Goal: Check status: Check status

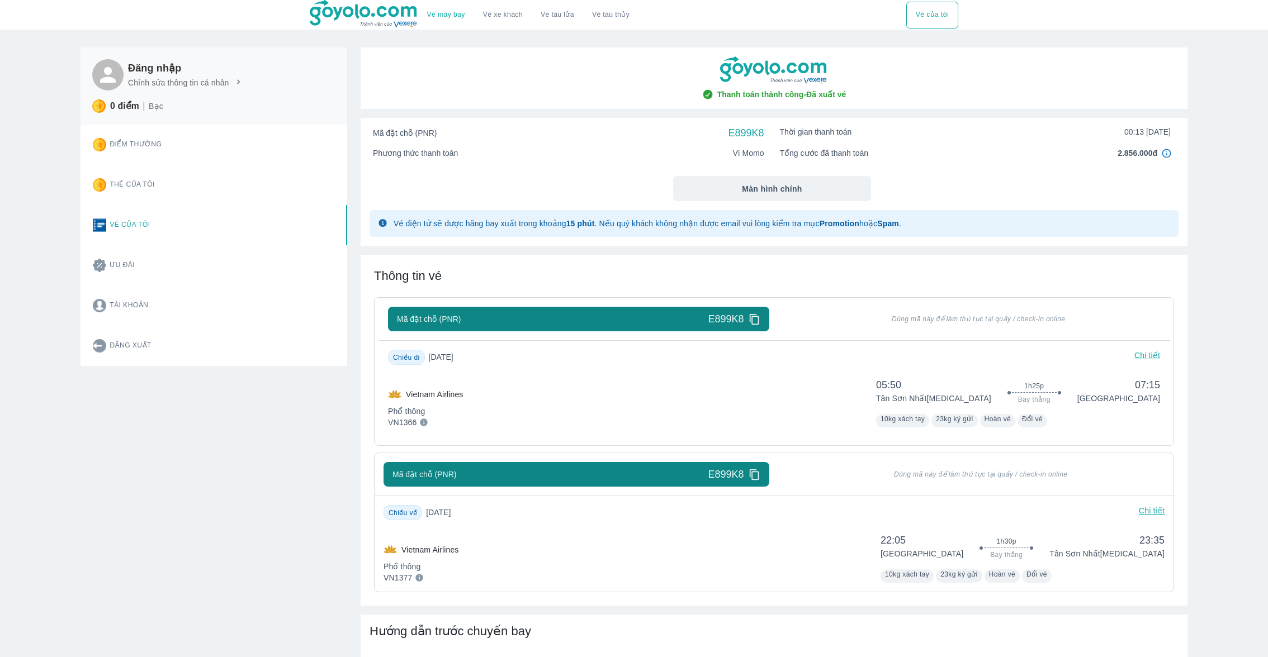
click at [1164, 155] on img at bounding box center [1165, 153] width 9 height 9
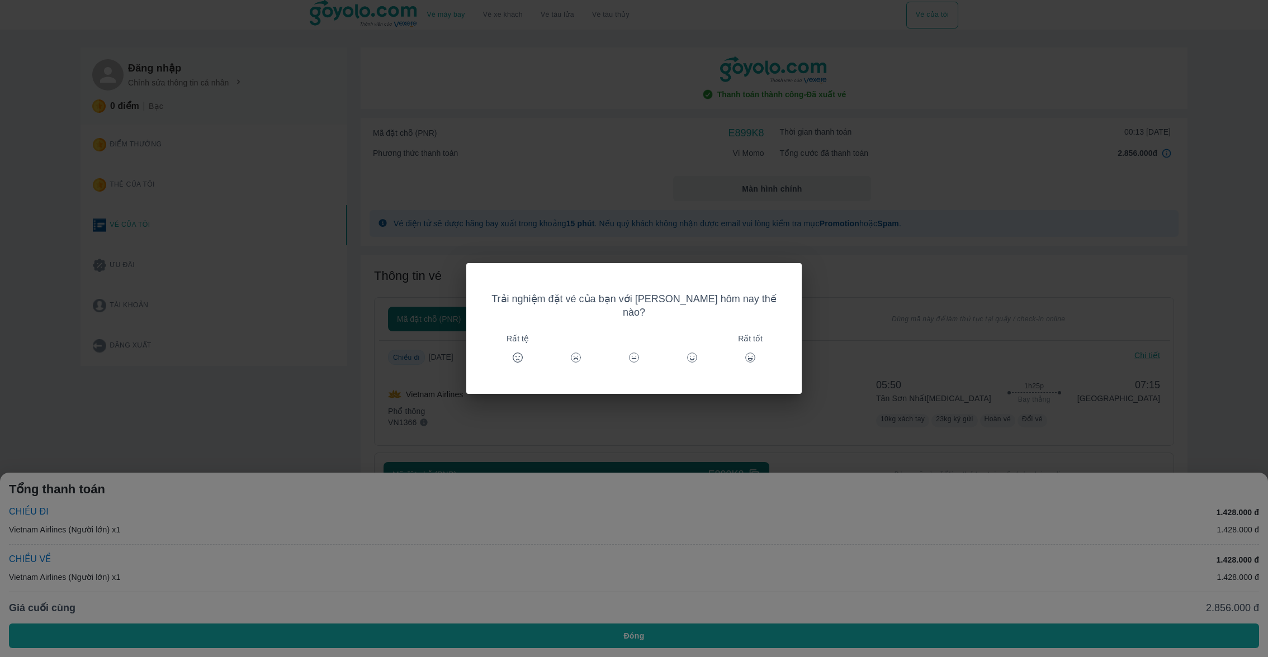
click at [1164, 155] on div "Trải nghiệm đặt vé của bạn với [PERSON_NAME] hôm nay thế nào? Rất tệ Rất tốt" at bounding box center [634, 328] width 1268 height 657
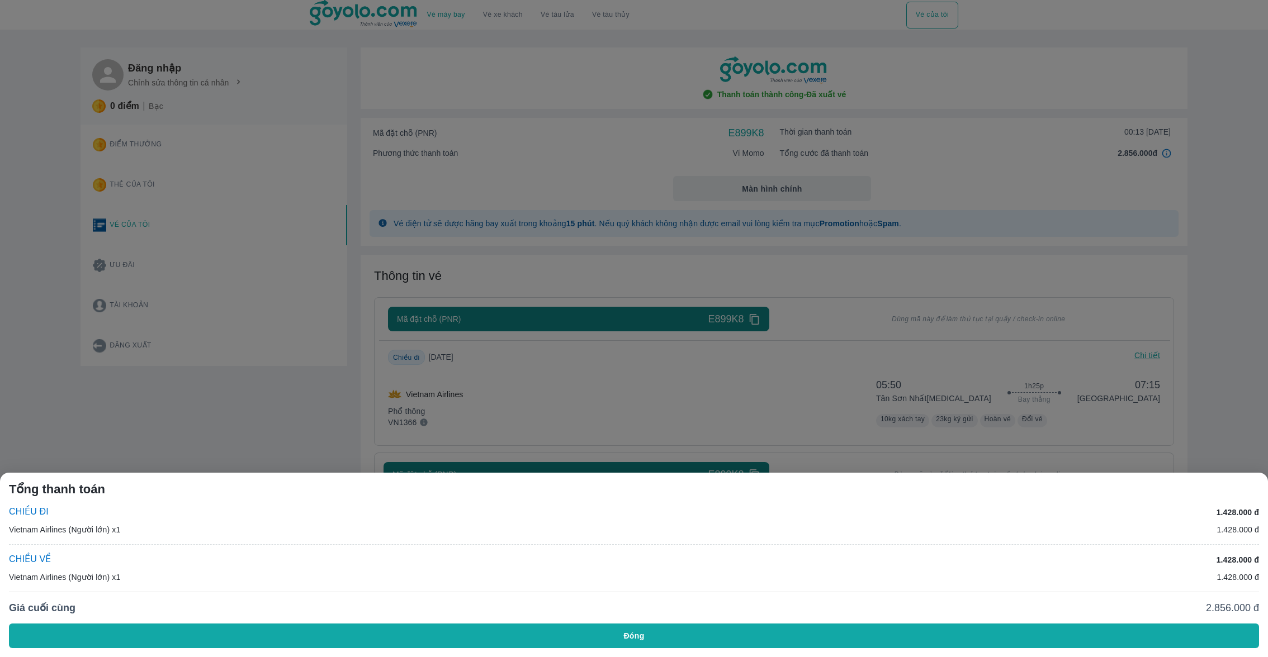
click at [845, 155] on div at bounding box center [634, 328] width 1268 height 657
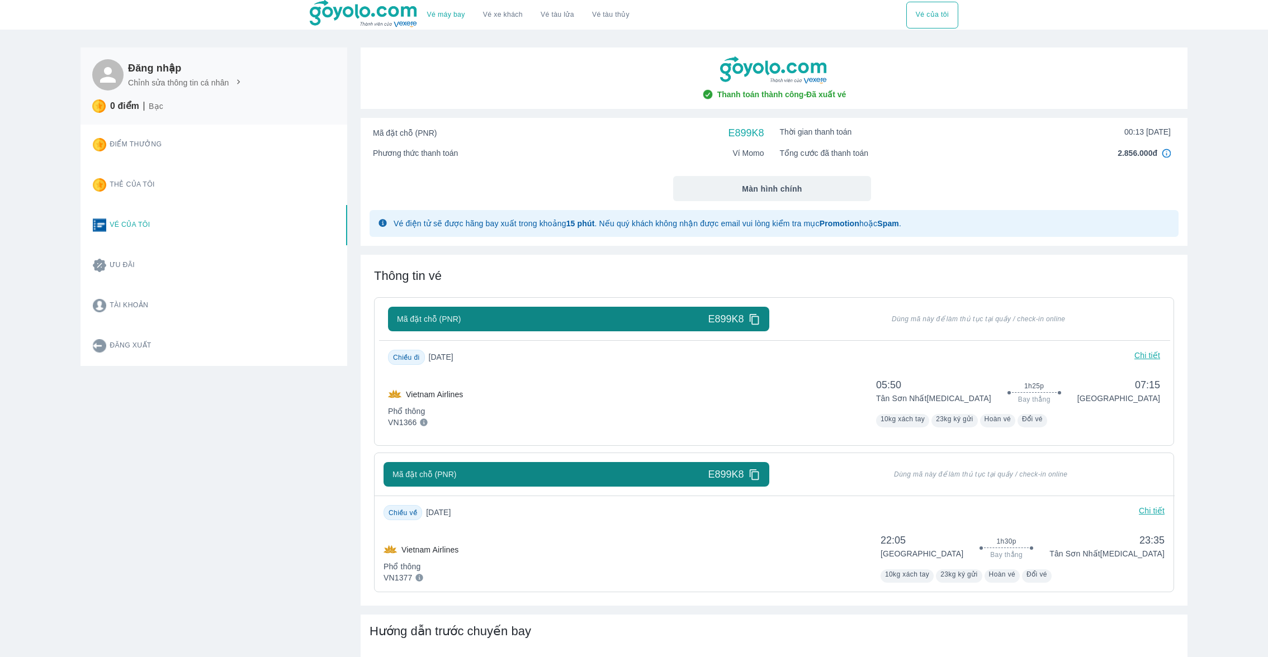
click at [844, 164] on div "Mã đặt chỗ (PNR) E899K8 Thời gian thanh toán 00:13 23/08/2025 Phương thức thanh…" at bounding box center [773, 182] width 827 height 128
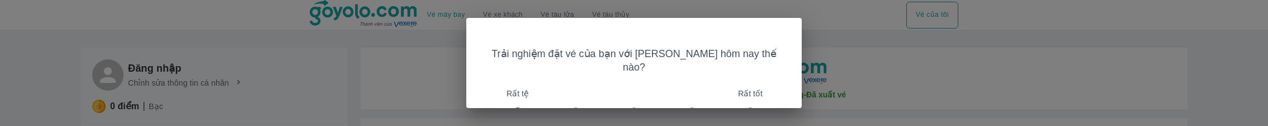
click at [831, 81] on div "Trải nghiệm đặt vé của bạn với [PERSON_NAME] hôm nay thế nào? Rất tệ Rất tốt" at bounding box center [634, 63] width 1268 height 126
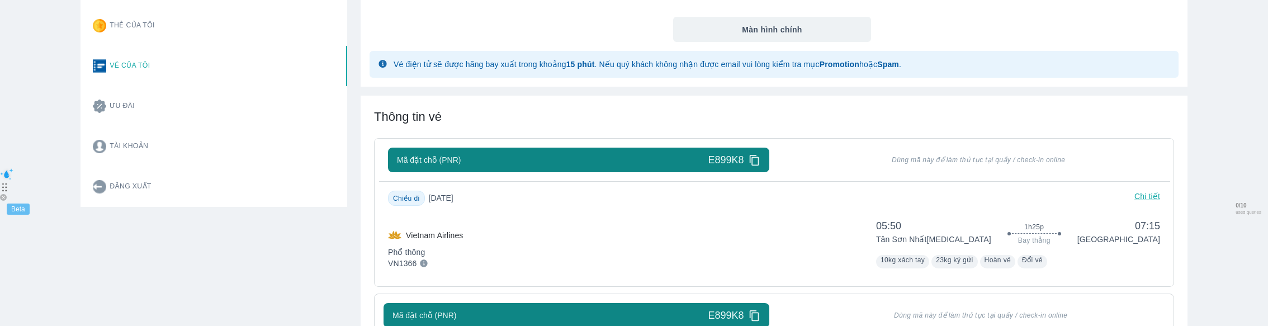
scroll to position [177, 0]
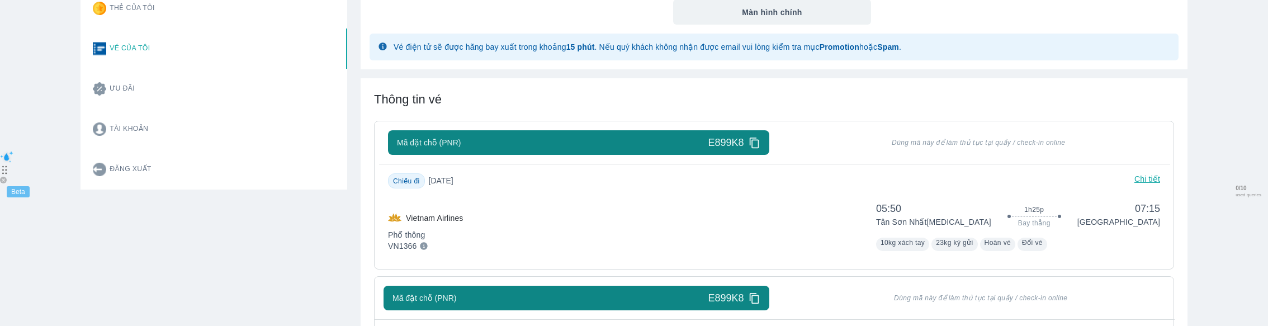
click at [659, 125] on div "Mã đặt chỗ (PNR) E899K8 Dùng mã này để làm thủ tục tại quầy / check-in online C…" at bounding box center [774, 195] width 800 height 149
click at [659, 125] on div "Vietnam Airlines Phổ thông VN1366 05:50 Tân Sơn Nhất [MEDICAL_DATA] 1h25p Bay t…" at bounding box center [774, 224] width 772 height 54
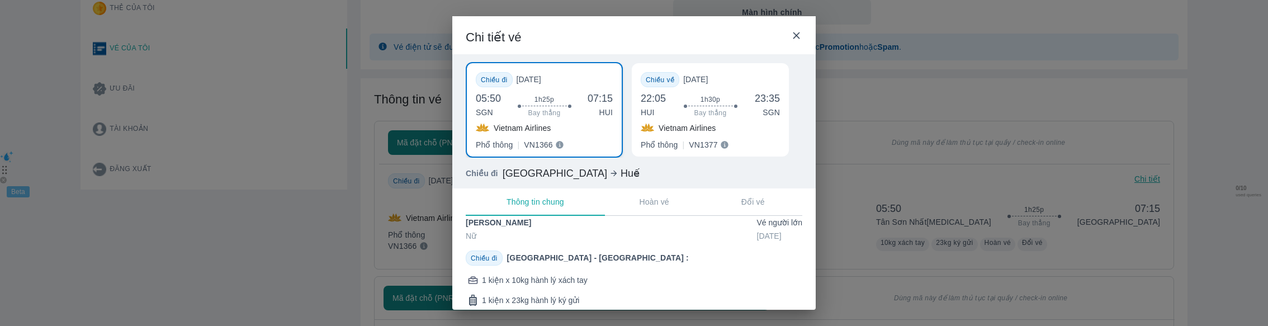
scroll to position [32, 0]
drag, startPoint x: 513, startPoint y: 227, endPoint x: 520, endPoint y: 227, distance: 7.3
click at [520, 125] on span "[PERSON_NAME]" at bounding box center [498, 224] width 65 height 11
drag, startPoint x: 468, startPoint y: 226, endPoint x: 640, endPoint y: 226, distance: 172.1
click at [639, 125] on div "DINH PHAM PHUONG LINH Nữ Vé Người lớn [DATE]" at bounding box center [634, 231] width 336 height 25
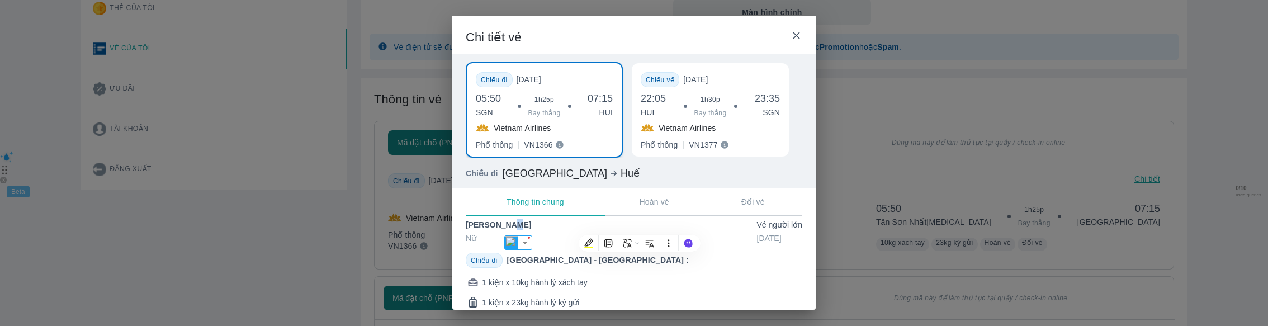
copy span "[PERSON_NAME]"
click at [521, 125] on span "[PERSON_NAME]" at bounding box center [498, 224] width 65 height 11
drag, startPoint x: 514, startPoint y: 227, endPoint x: 634, endPoint y: 227, distance: 120.7
click at [633, 125] on div "DINH PHAM PHUONG LINH Nữ Vé Người lớn [DATE]" at bounding box center [634, 231] width 336 height 25
copy span "[PERSON_NAME]"
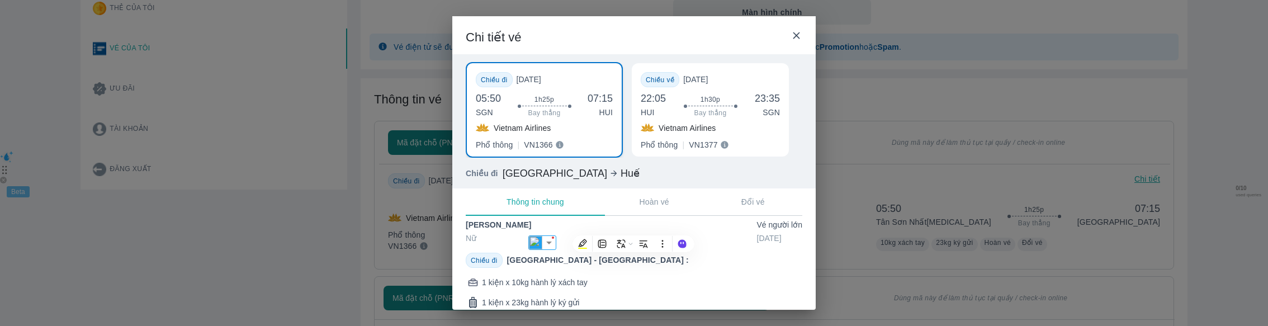
click at [675, 125] on div "Chiều đi [DATE] 05:50 SGN 1h25p Bay thẳng 07:15 HUI Vietnam Airlines Phổ thông …" at bounding box center [633, 122] width 363 height 136
click at [952, 125] on div "Chi tiết vé Chiều đi [DATE] 05:50 SGN 1h25p Bay thẳng 07:15 HUI Vietnam Airline…" at bounding box center [634, 163] width 1268 height 326
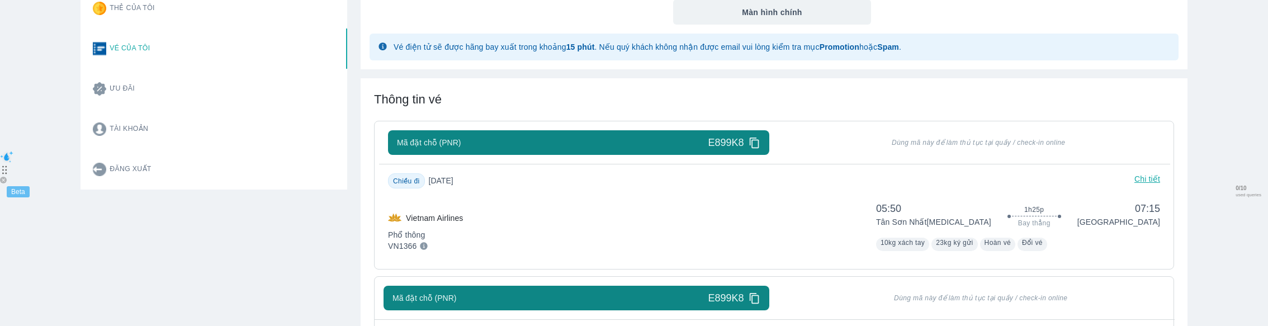
scroll to position [0, 0]
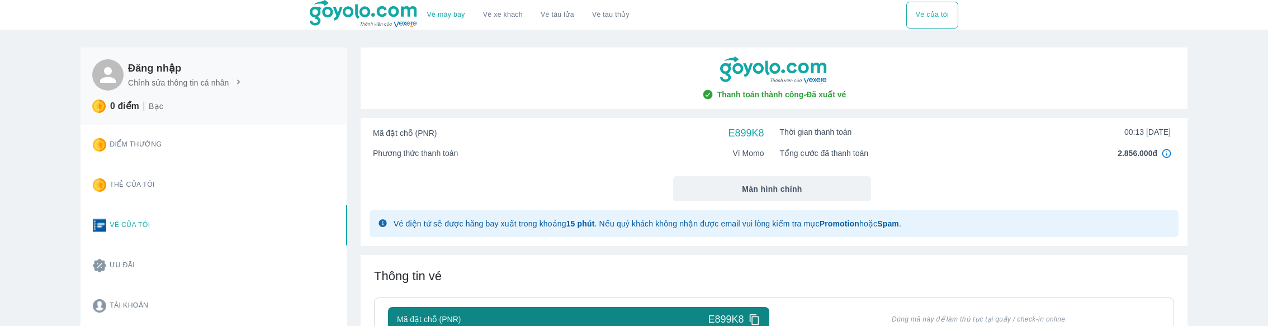
click at [738, 125] on span "E899K8" at bounding box center [746, 132] width 36 height 13
click at [737, 125] on span "E899K8" at bounding box center [746, 132] width 36 height 13
copy span "E899K8"
click at [1157, 125] on div "2.856.000đ" at bounding box center [1143, 153] width 53 height 11
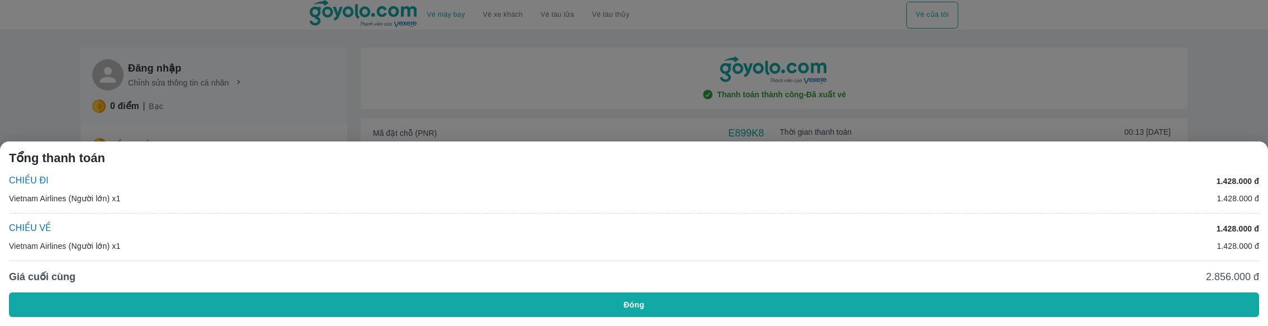
click at [1069, 70] on div at bounding box center [634, 163] width 1268 height 326
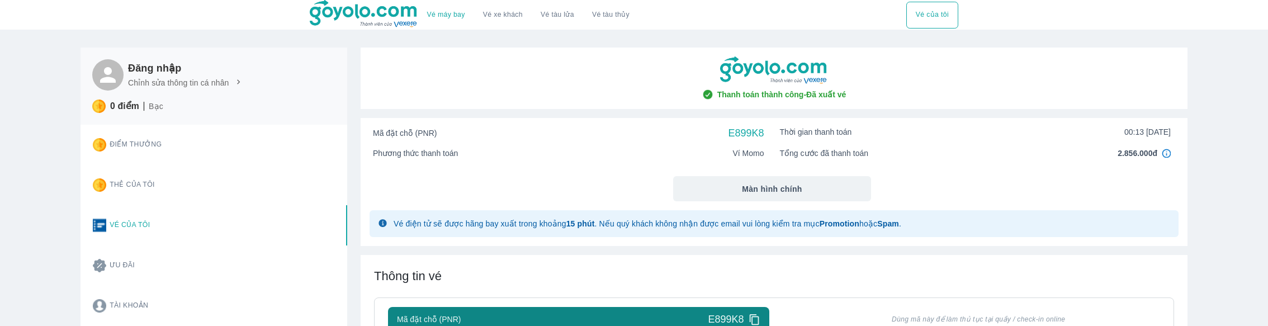
click at [1157, 125] on div "2.856.000đ" at bounding box center [1143, 153] width 53 height 11
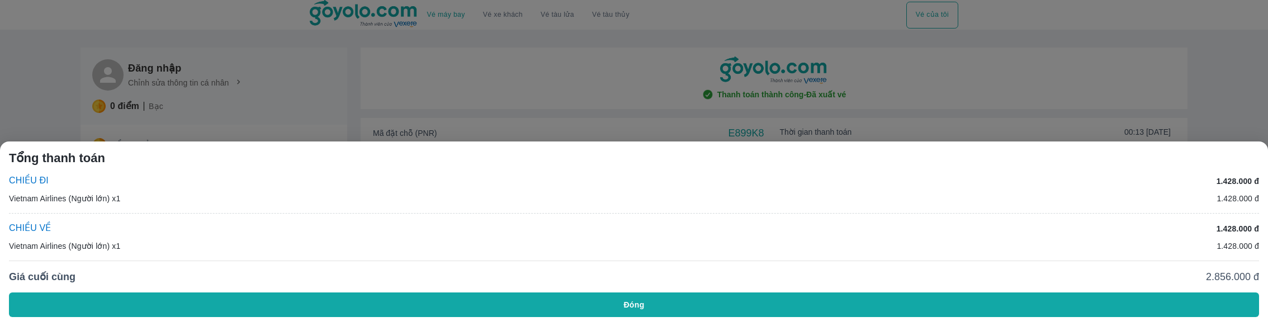
click at [837, 125] on div "Vietnam Airlines (Người lớn) x1 1.428.000 đ" at bounding box center [634, 198] width 1250 height 11
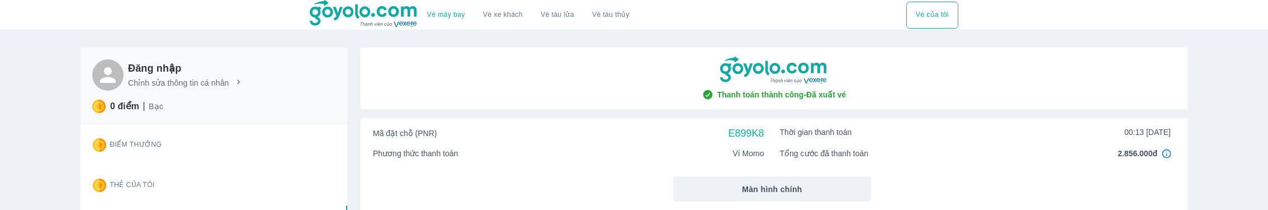
scroll to position [197, 0]
